Goal: Obtain resource: Obtain resource

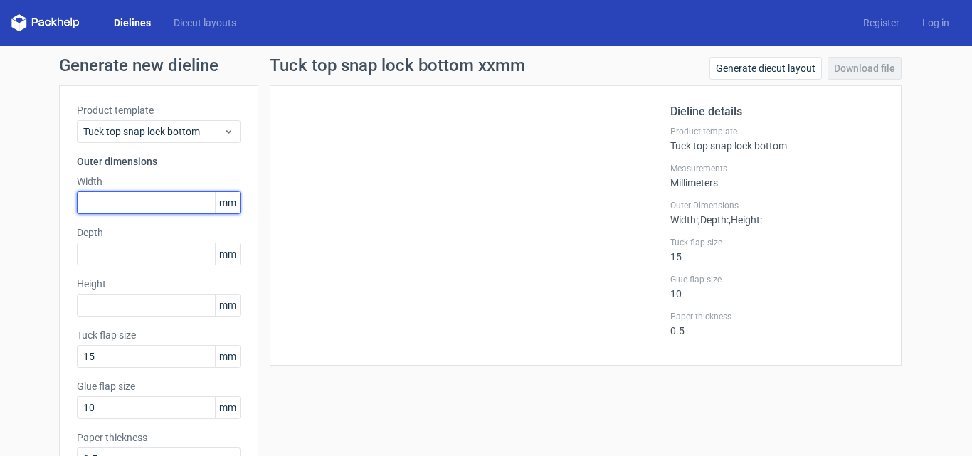
click at [171, 206] on input "text" at bounding box center [159, 202] width 164 height 23
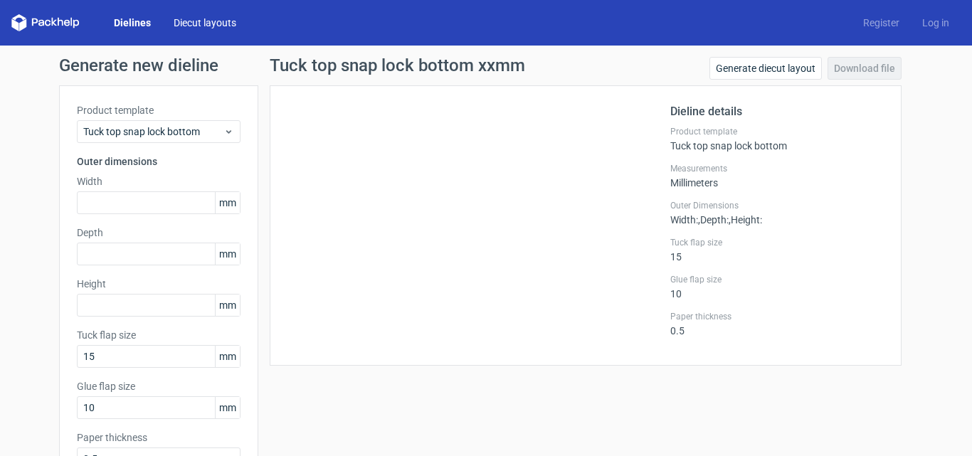
click at [208, 23] on link "Diecut layouts" at bounding box center [204, 23] width 85 height 14
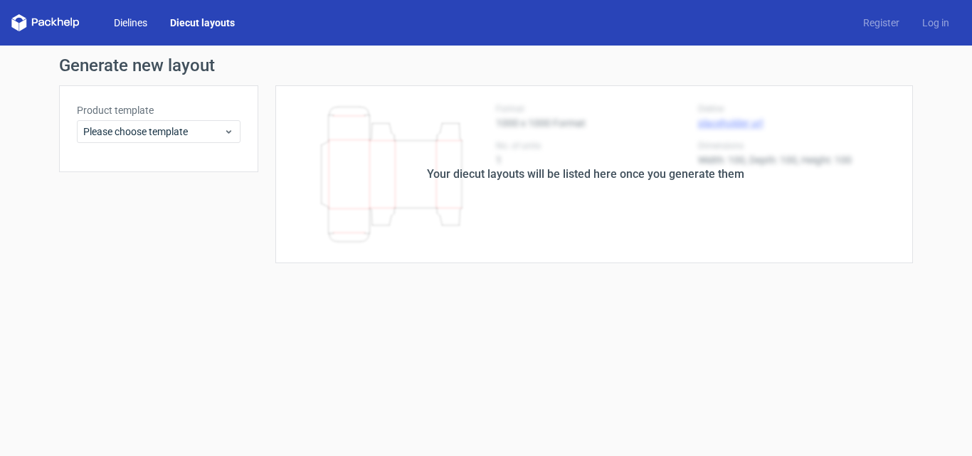
click at [133, 25] on link "Dielines" at bounding box center [130, 23] width 56 height 14
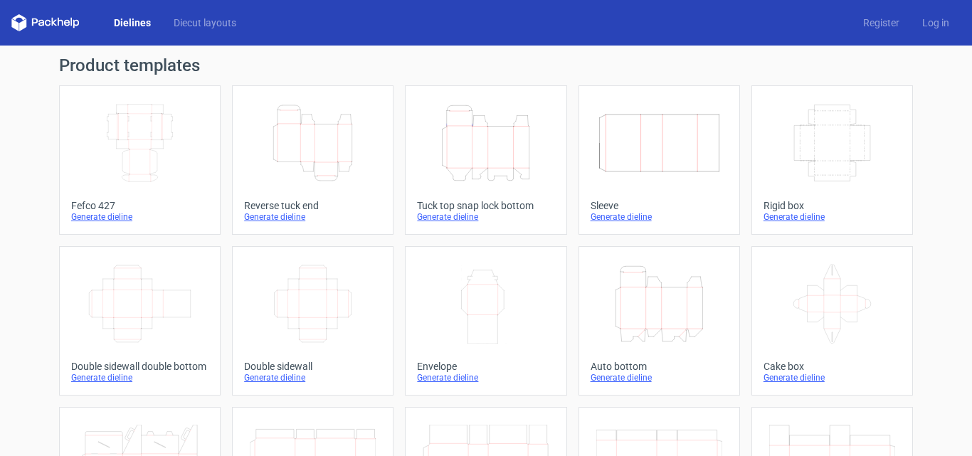
click at [495, 156] on icon "Height Depth Width" at bounding box center [486, 143] width 126 height 80
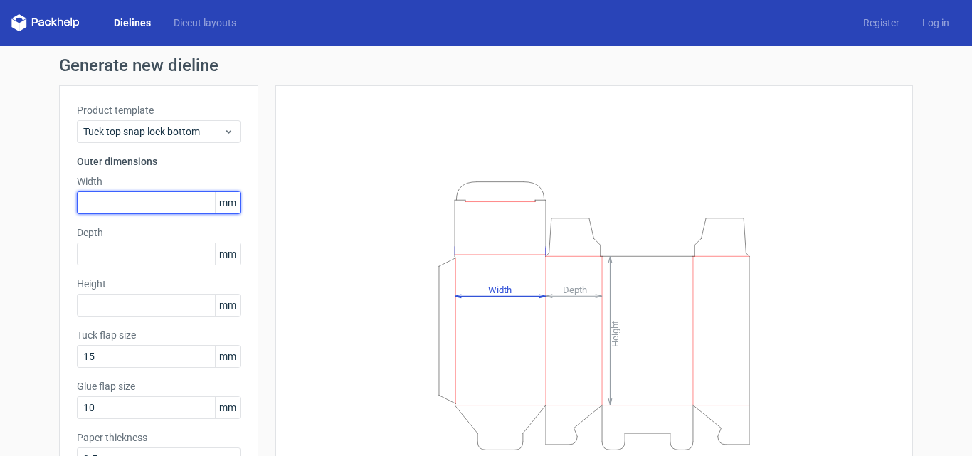
click at [130, 204] on input "text" at bounding box center [159, 202] width 164 height 23
type input "240"
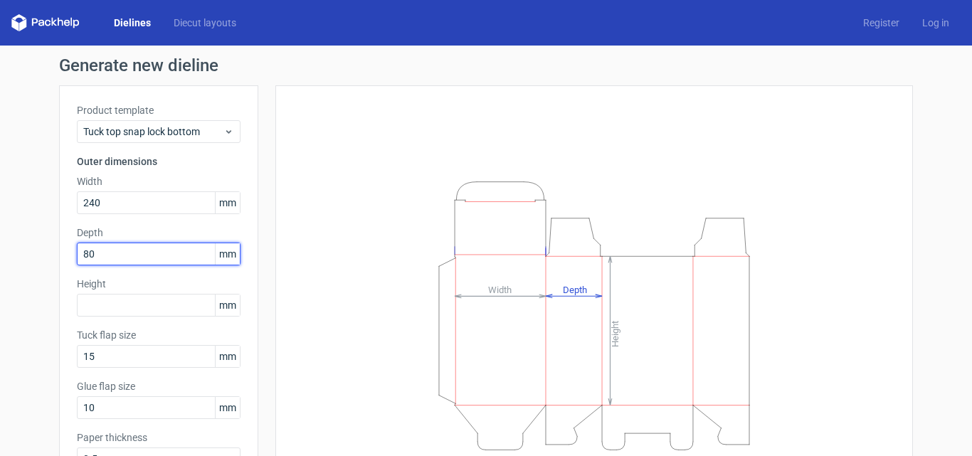
type input "80"
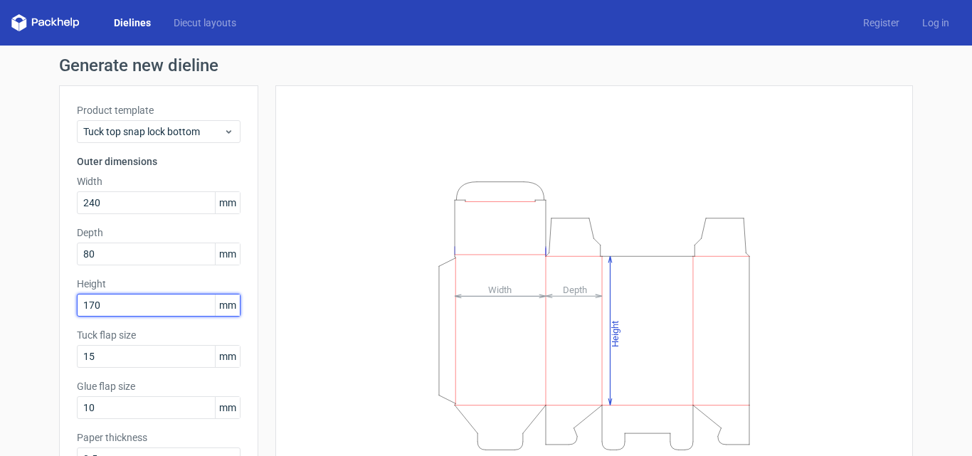
type input "170"
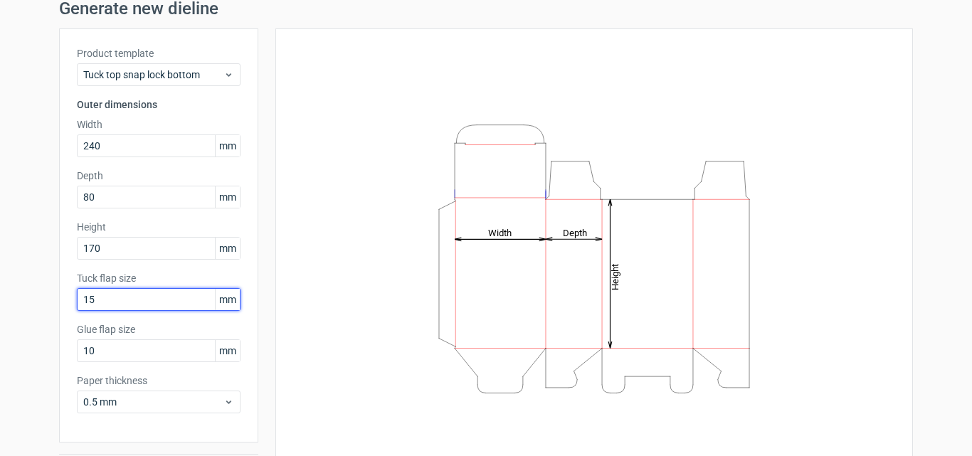
scroll to position [101, 0]
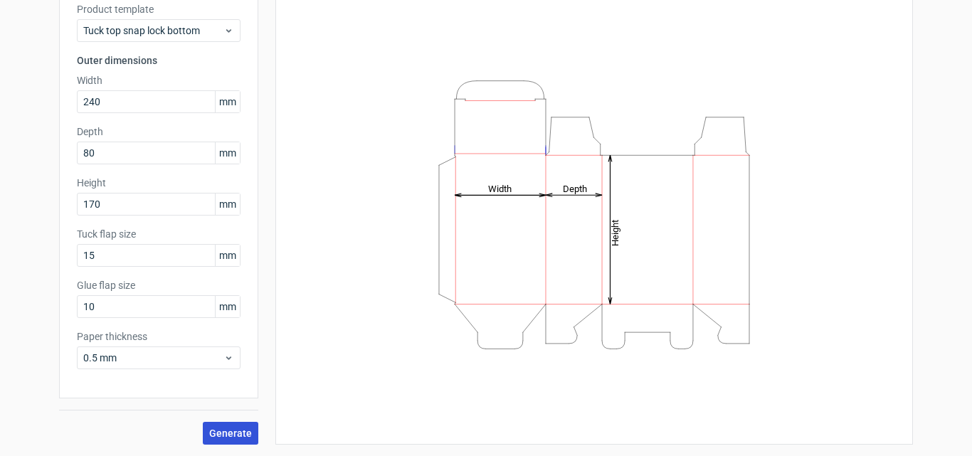
click at [222, 425] on button "Generate" at bounding box center [231, 433] width 56 height 23
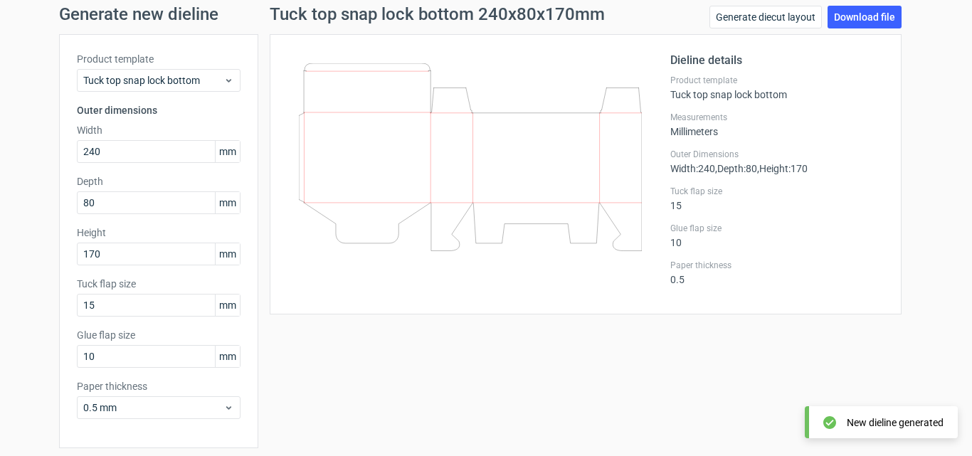
scroll to position [16, 0]
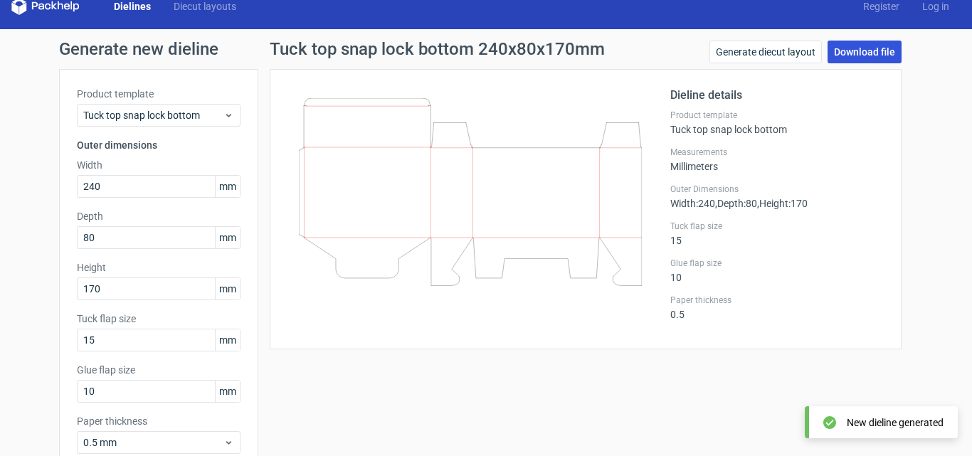
click at [842, 48] on link "Download file" at bounding box center [865, 52] width 74 height 23
click at [908, 105] on div "Generate new dieline Product template Tuck top snap lock bottom Outer dimension…" at bounding box center [486, 285] width 972 height 512
